Goal: Task Accomplishment & Management: Manage account settings

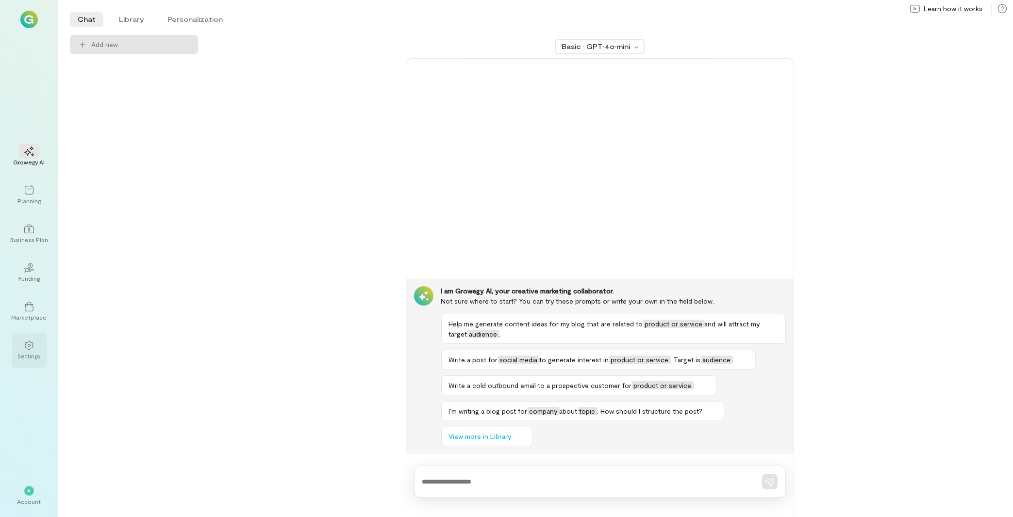
click at [29, 362] on div "Settings" at bounding box center [29, 350] width 35 height 35
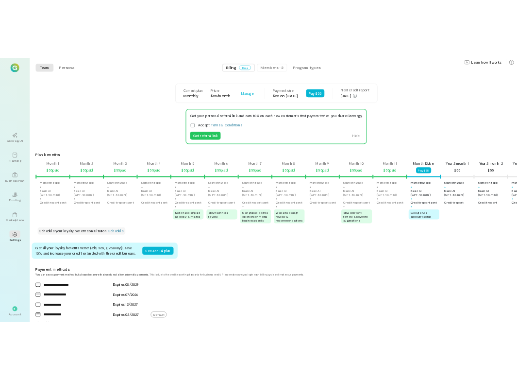
scroll to position [0, 627]
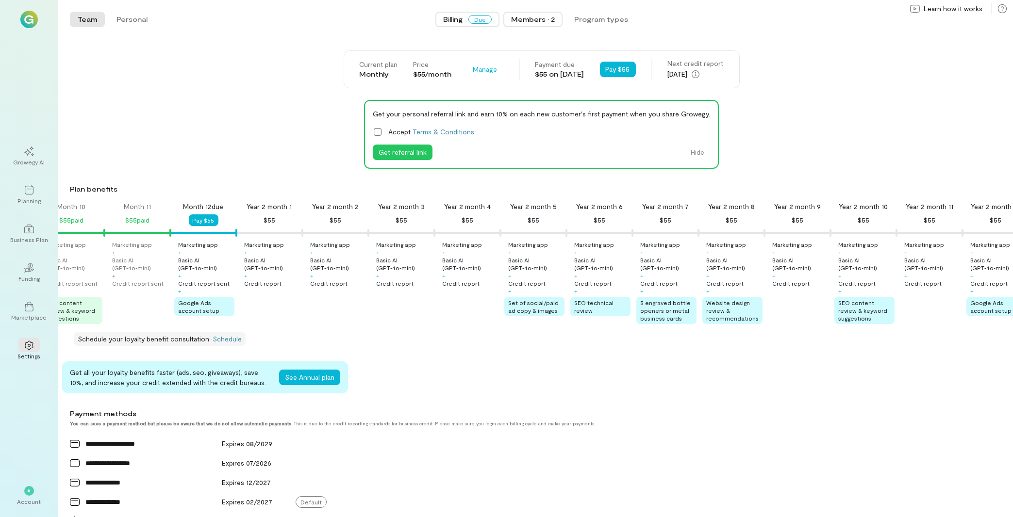
click at [531, 14] on button "Members · 2" at bounding box center [532, 20] width 59 height 16
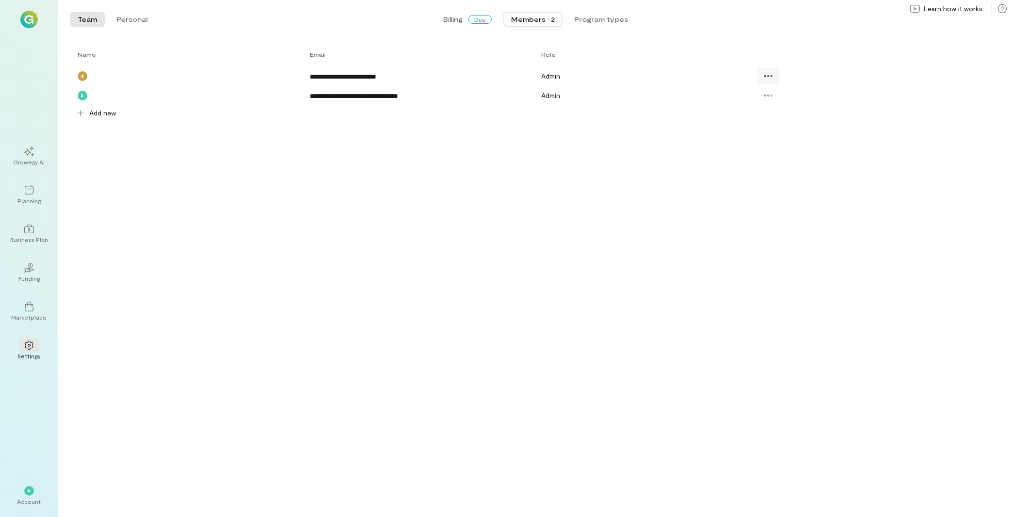
click at [765, 75] on icon at bounding box center [768, 76] width 10 height 10
click at [802, 115] on span "Delete" at bounding box center [803, 117] width 48 height 10
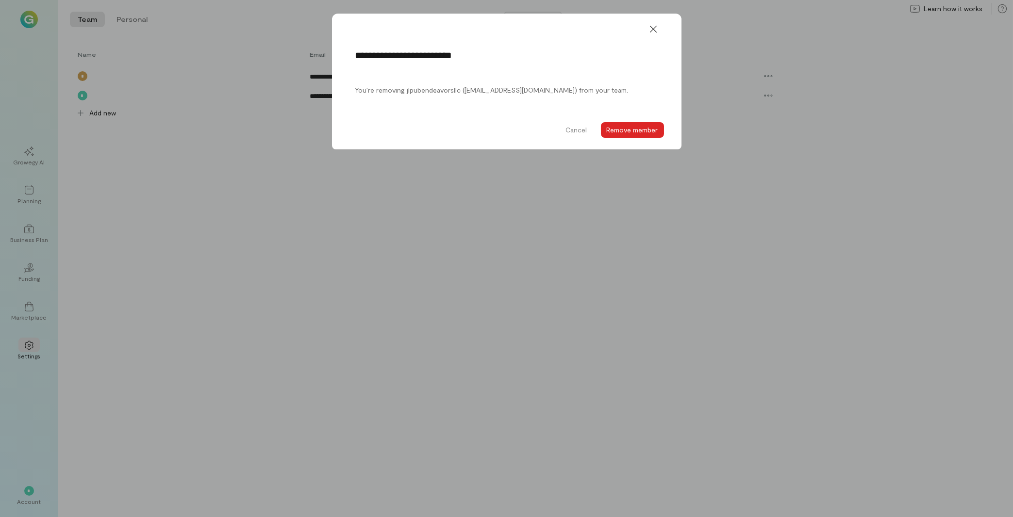
click at [654, 128] on button "Remove member" at bounding box center [632, 130] width 63 height 16
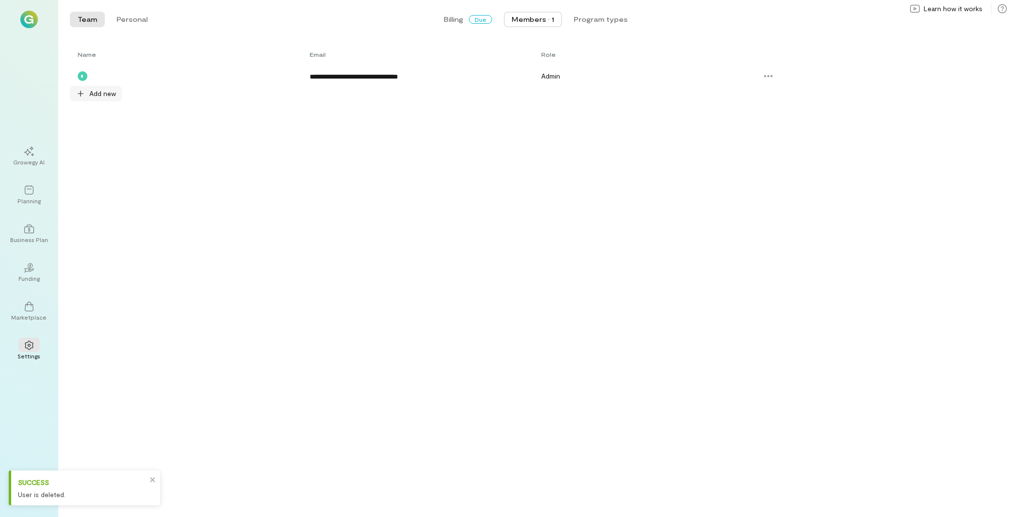
click at [108, 92] on span "Add new" at bounding box center [102, 94] width 27 height 10
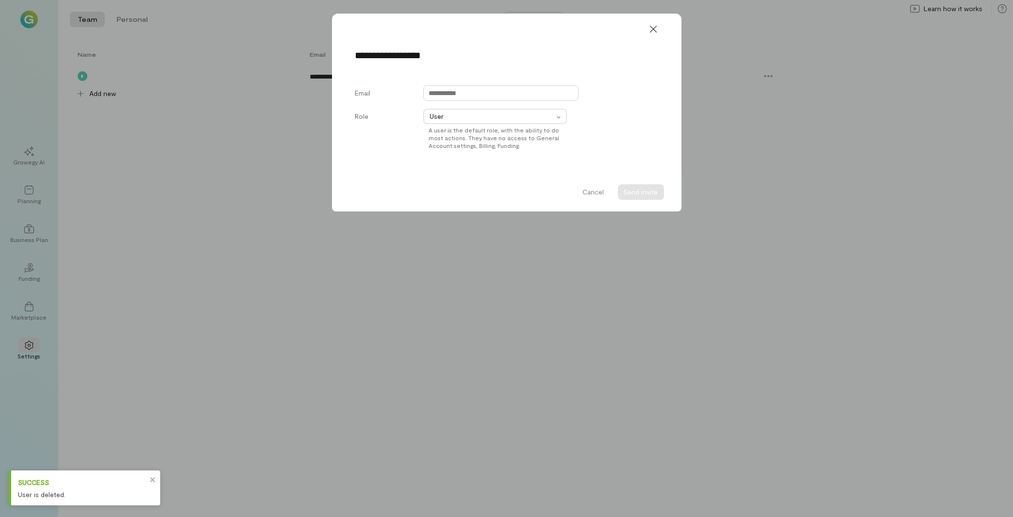
click at [463, 92] on input "text" at bounding box center [500, 93] width 155 height 16
paste input "**********"
type input "**********"
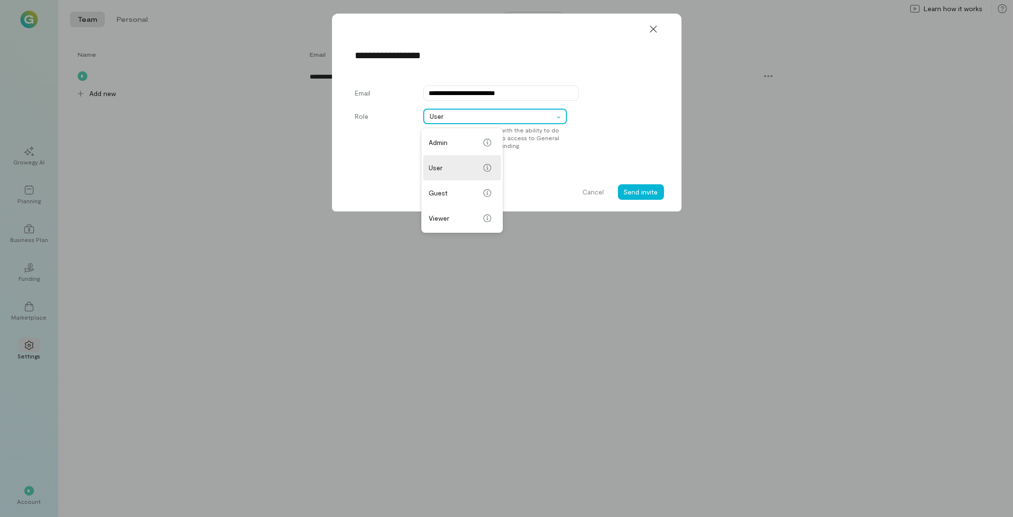
click at [451, 116] on span "User" at bounding box center [492, 117] width 124 height 10
click at [456, 139] on span "Admin" at bounding box center [454, 143] width 50 height 10
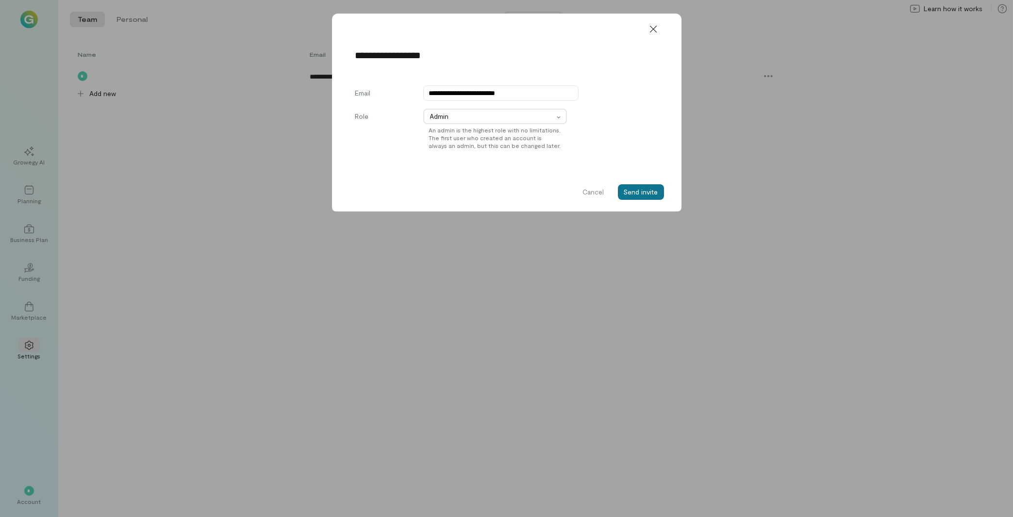
click at [630, 190] on button "Send invite" at bounding box center [641, 192] width 46 height 16
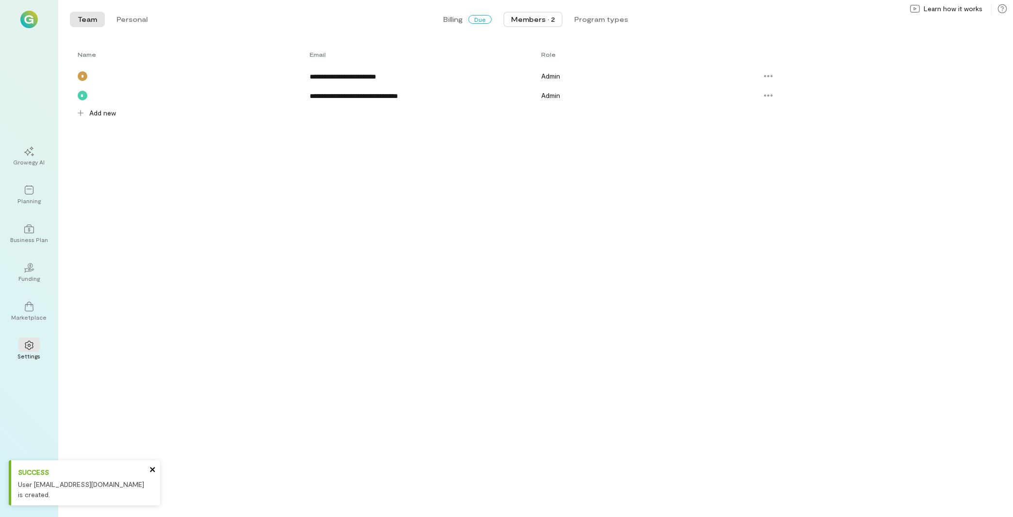
click at [152, 468] on icon "close" at bounding box center [152, 470] width 7 height 8
click at [33, 507] on div "Success User [EMAIL_ADDRESS][DOMAIN_NAME] is created." at bounding box center [84, 509] width 155 height 4
click at [33, 494] on div "*" at bounding box center [29, 491] width 10 height 10
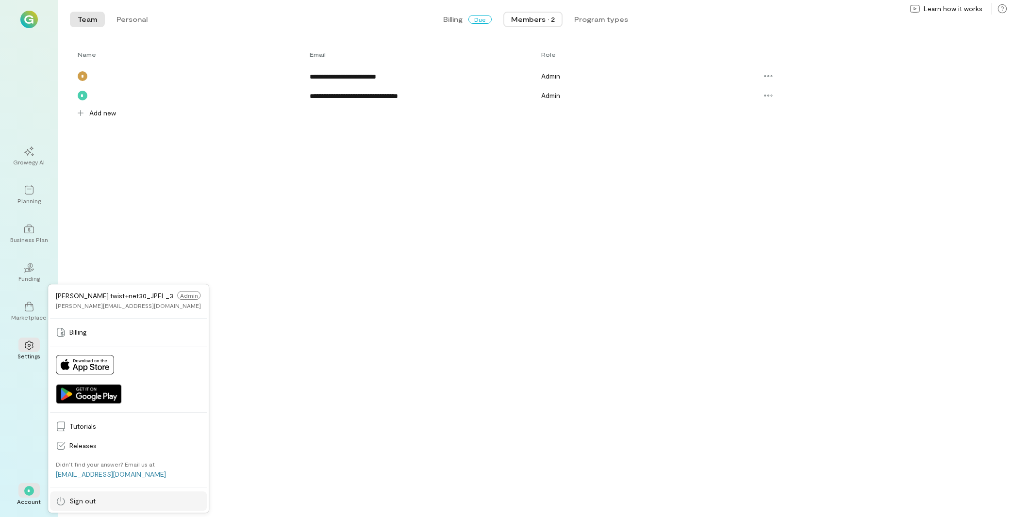
click at [93, 498] on span "Sign out" at bounding box center [135, 501] width 132 height 10
